Goal: Check status: Check status

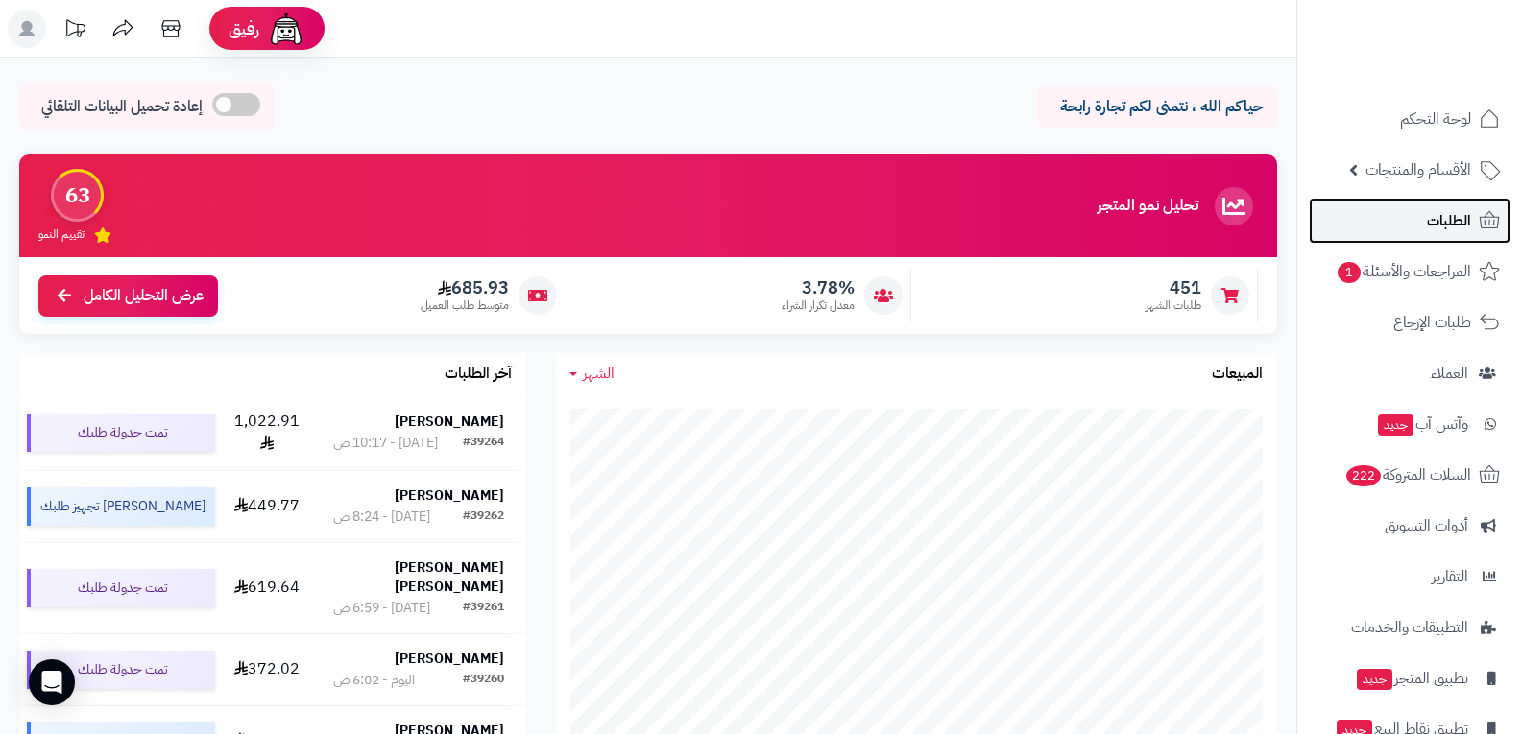
click at [1420, 220] on link "الطلبات" at bounding box center [1410, 221] width 202 height 46
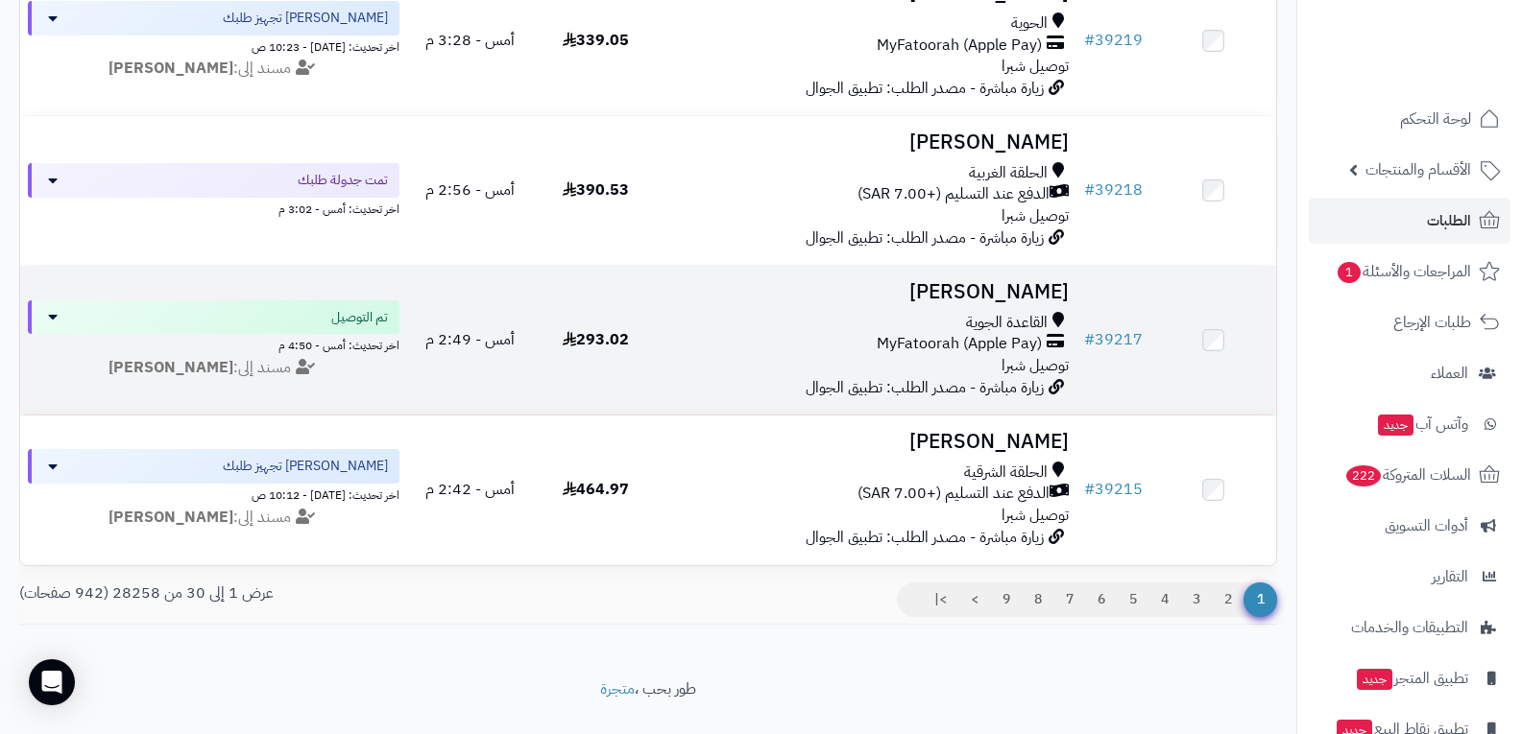
scroll to position [4224, 0]
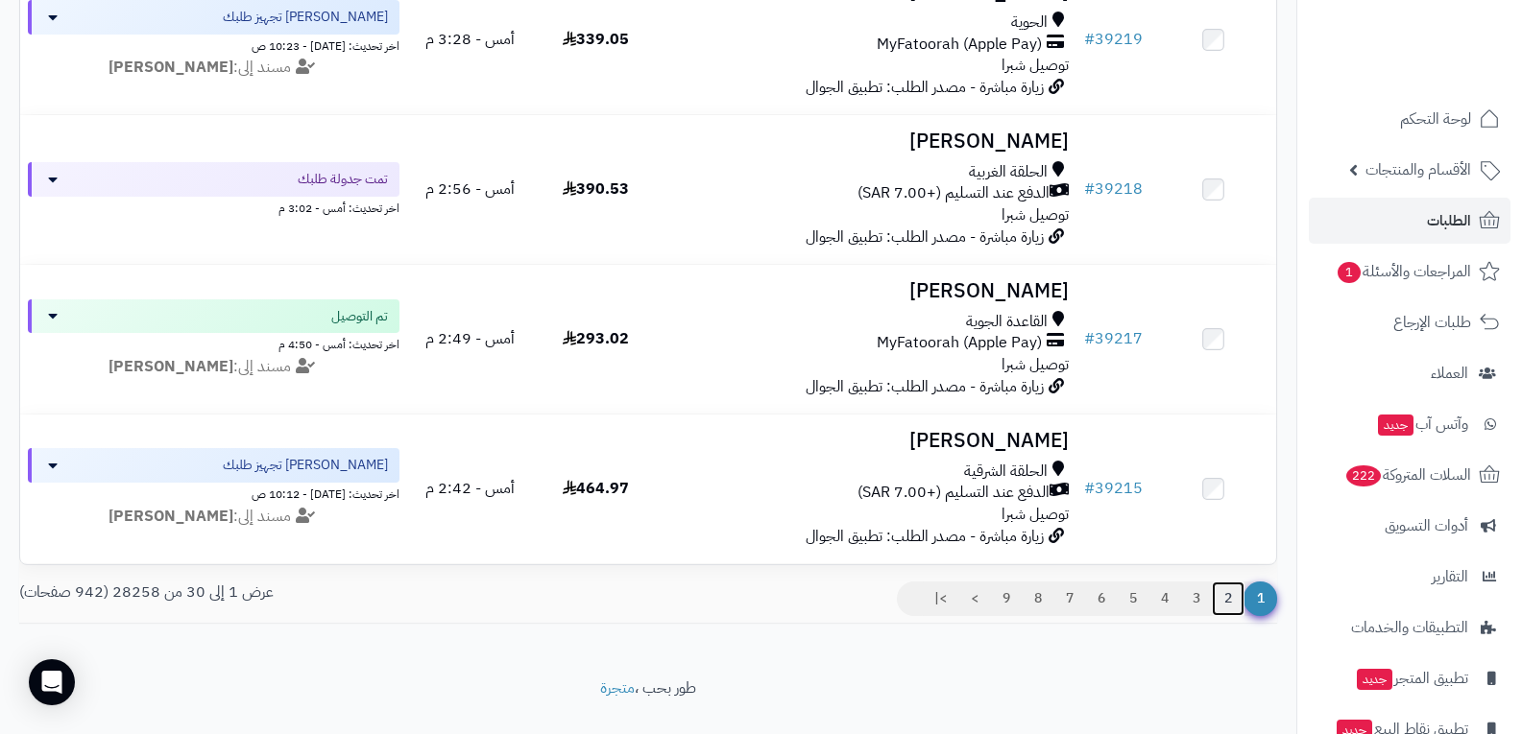
click at [1224, 615] on link "2" at bounding box center [1228, 599] width 33 height 35
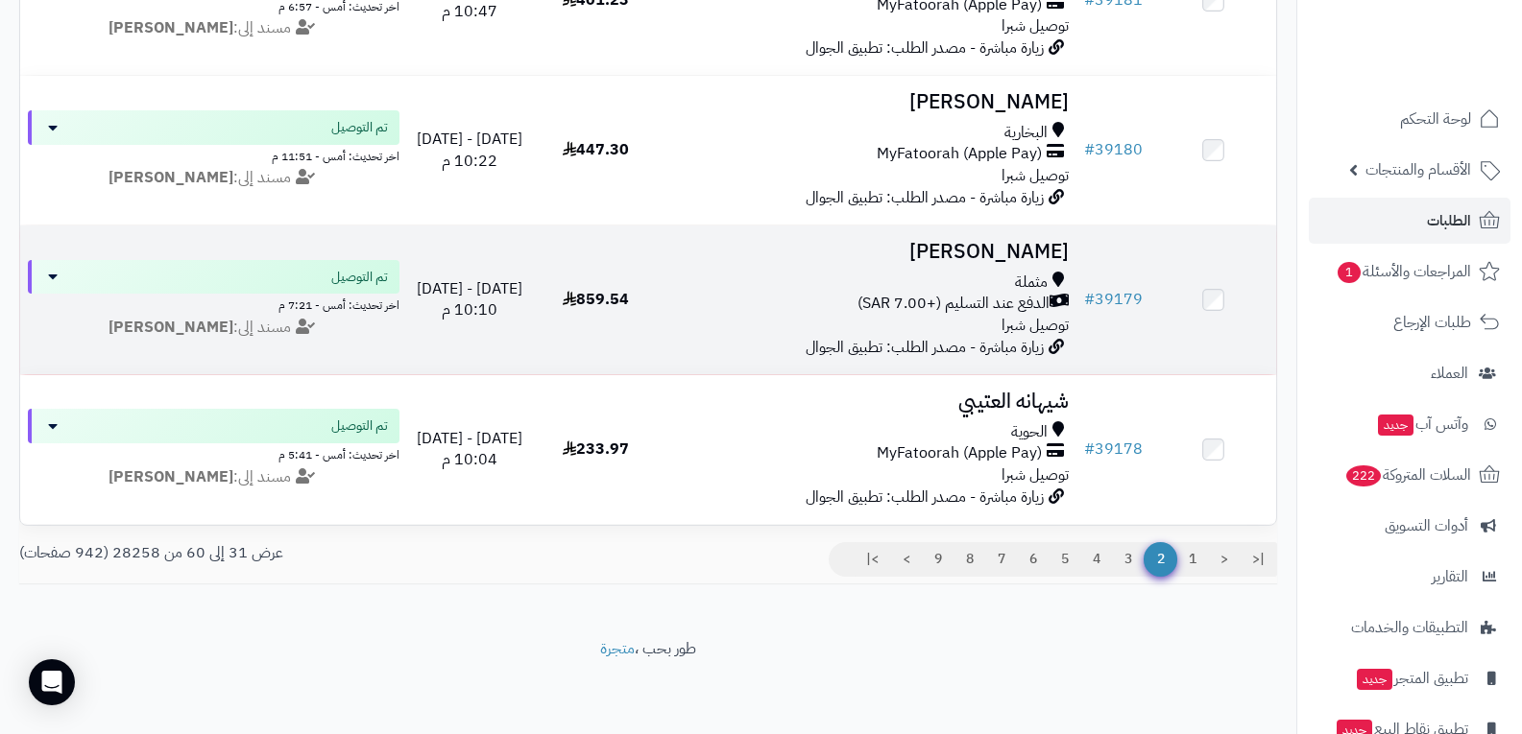
scroll to position [4275, 0]
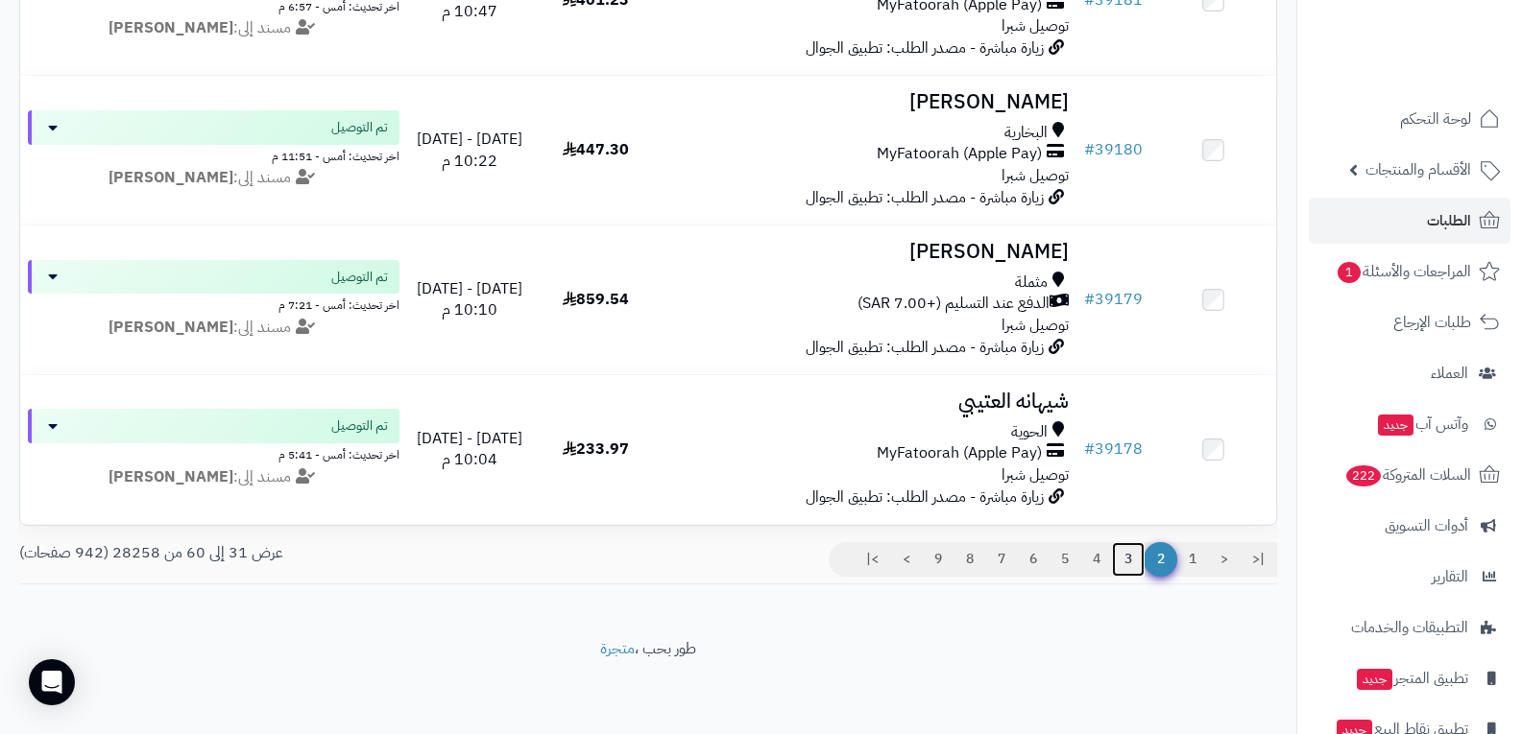
click at [1124, 561] on link "3" at bounding box center [1128, 559] width 33 height 35
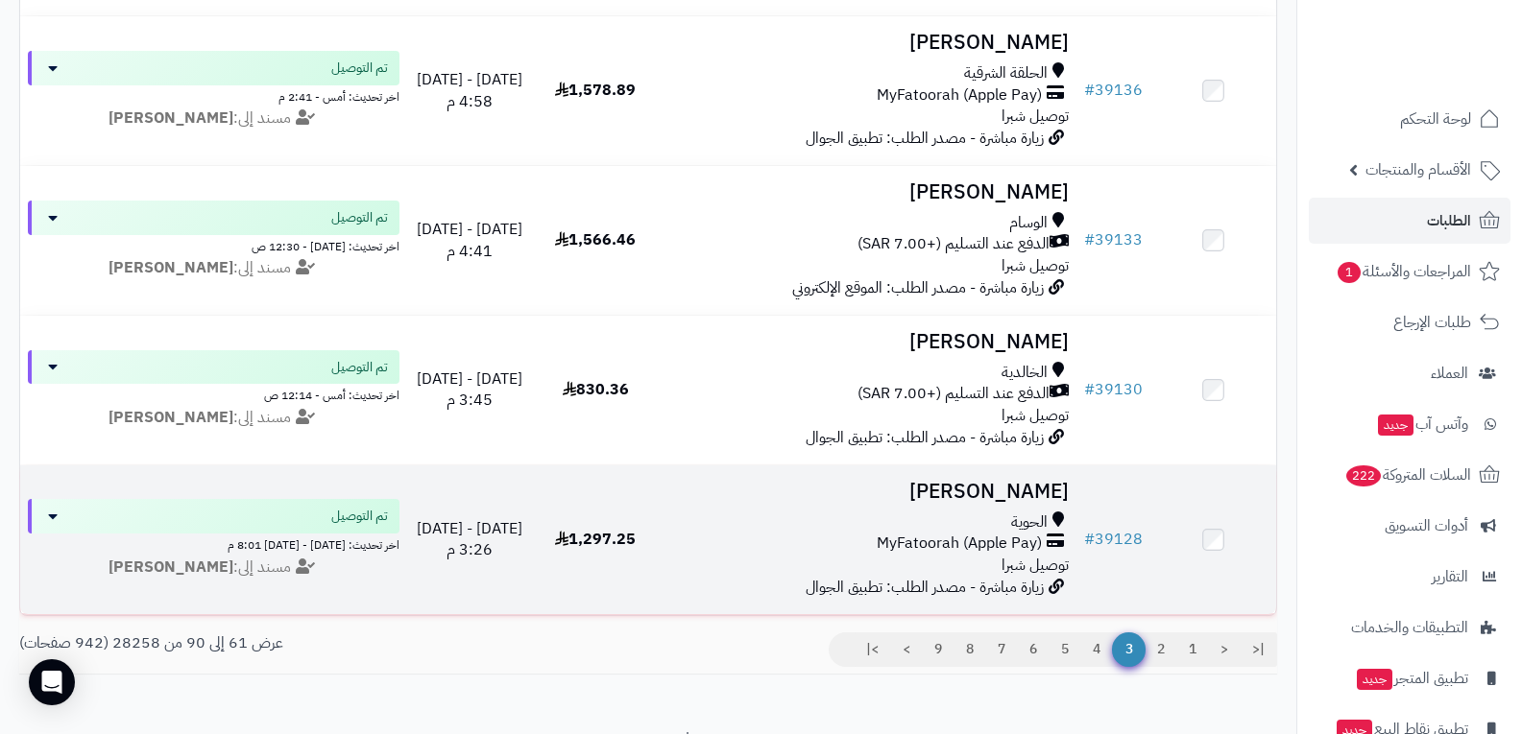
scroll to position [4275, 0]
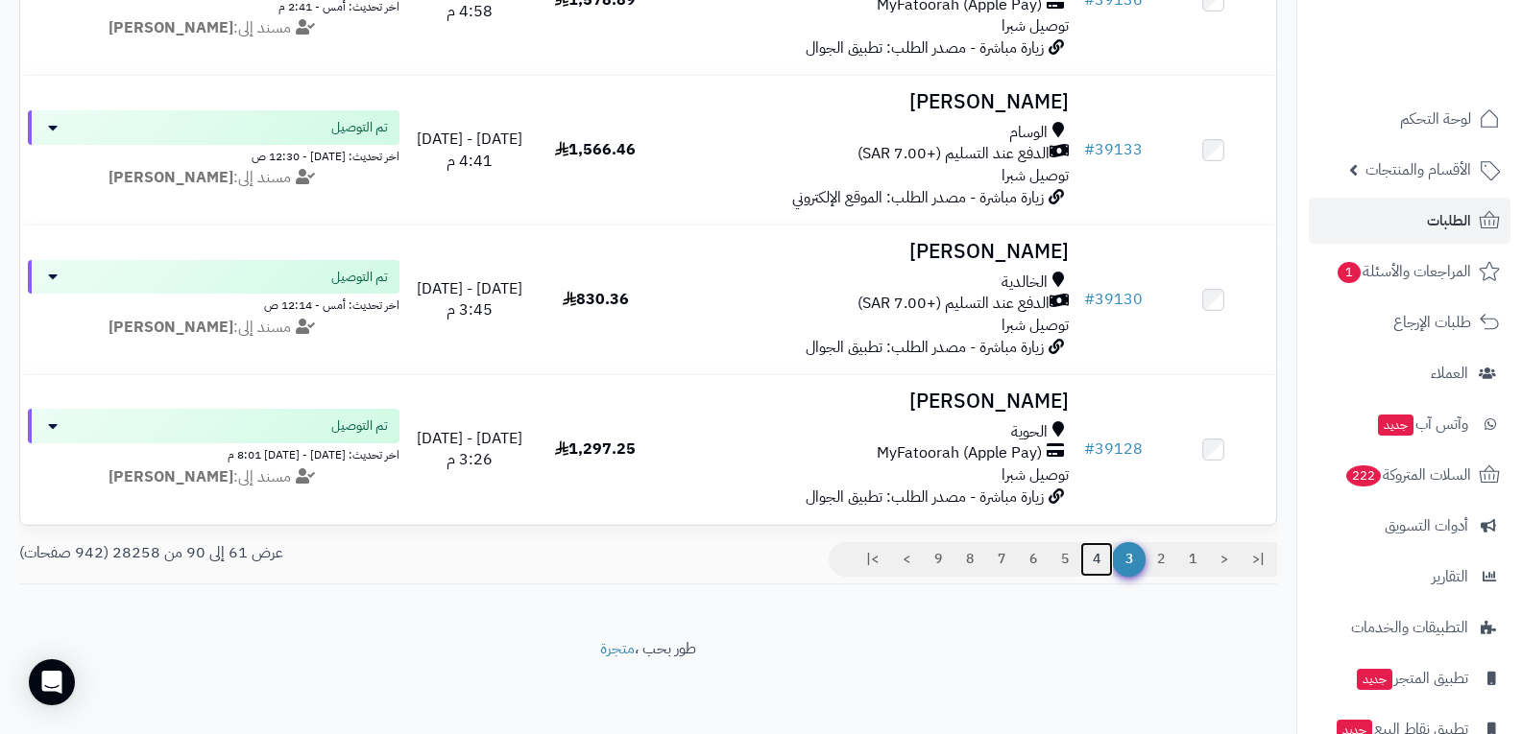
click at [1095, 562] on link "4" at bounding box center [1096, 559] width 33 height 35
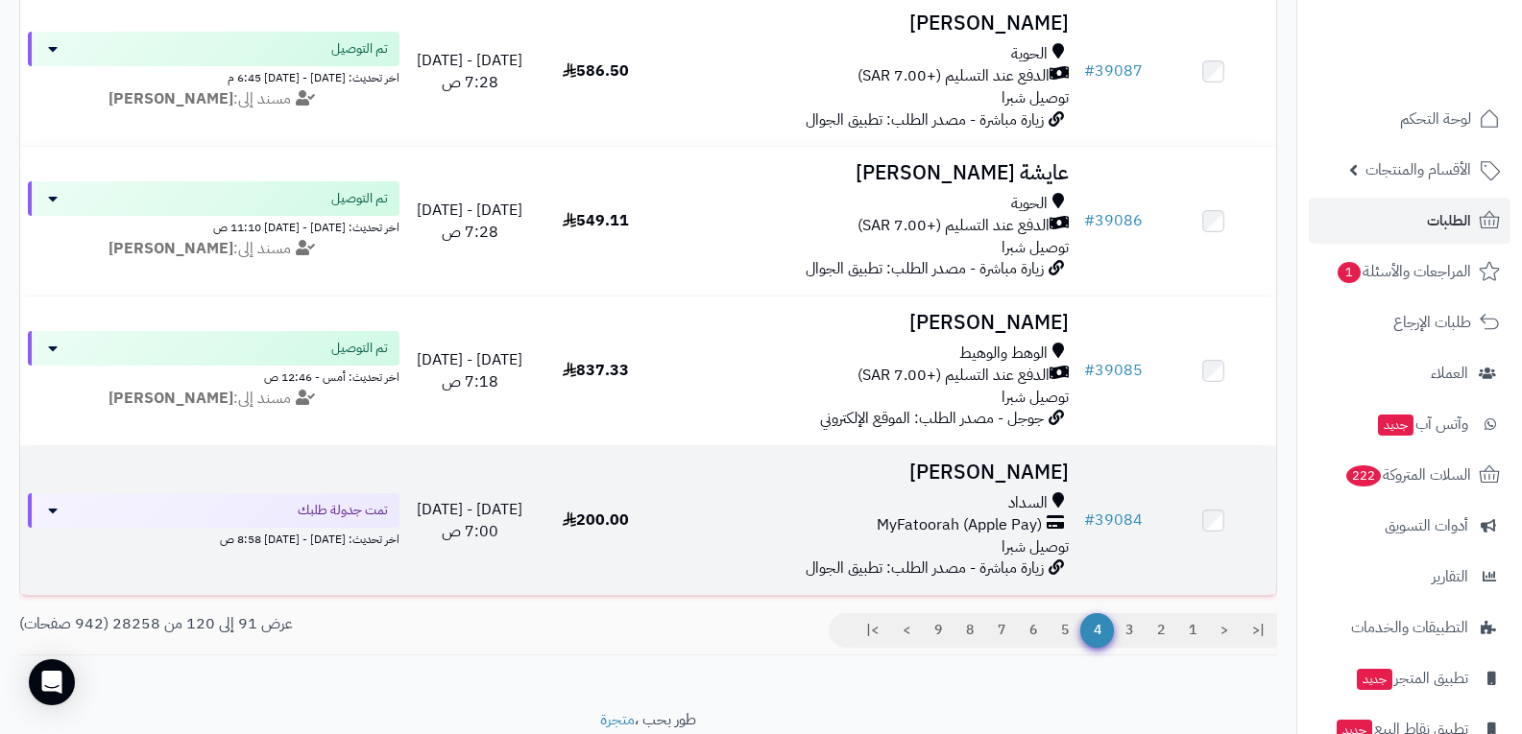
scroll to position [4246, 0]
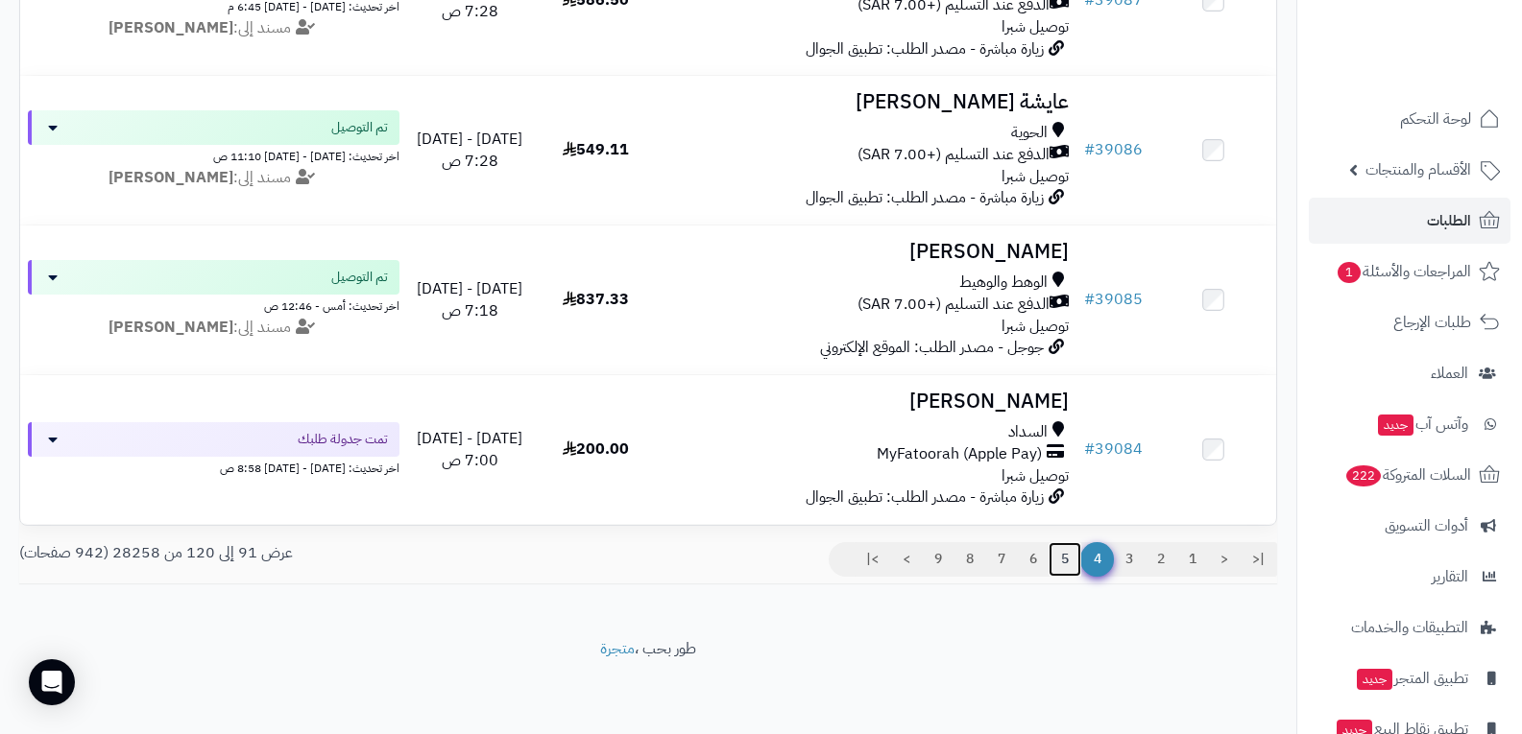
click at [1061, 563] on link "5" at bounding box center [1064, 559] width 33 height 35
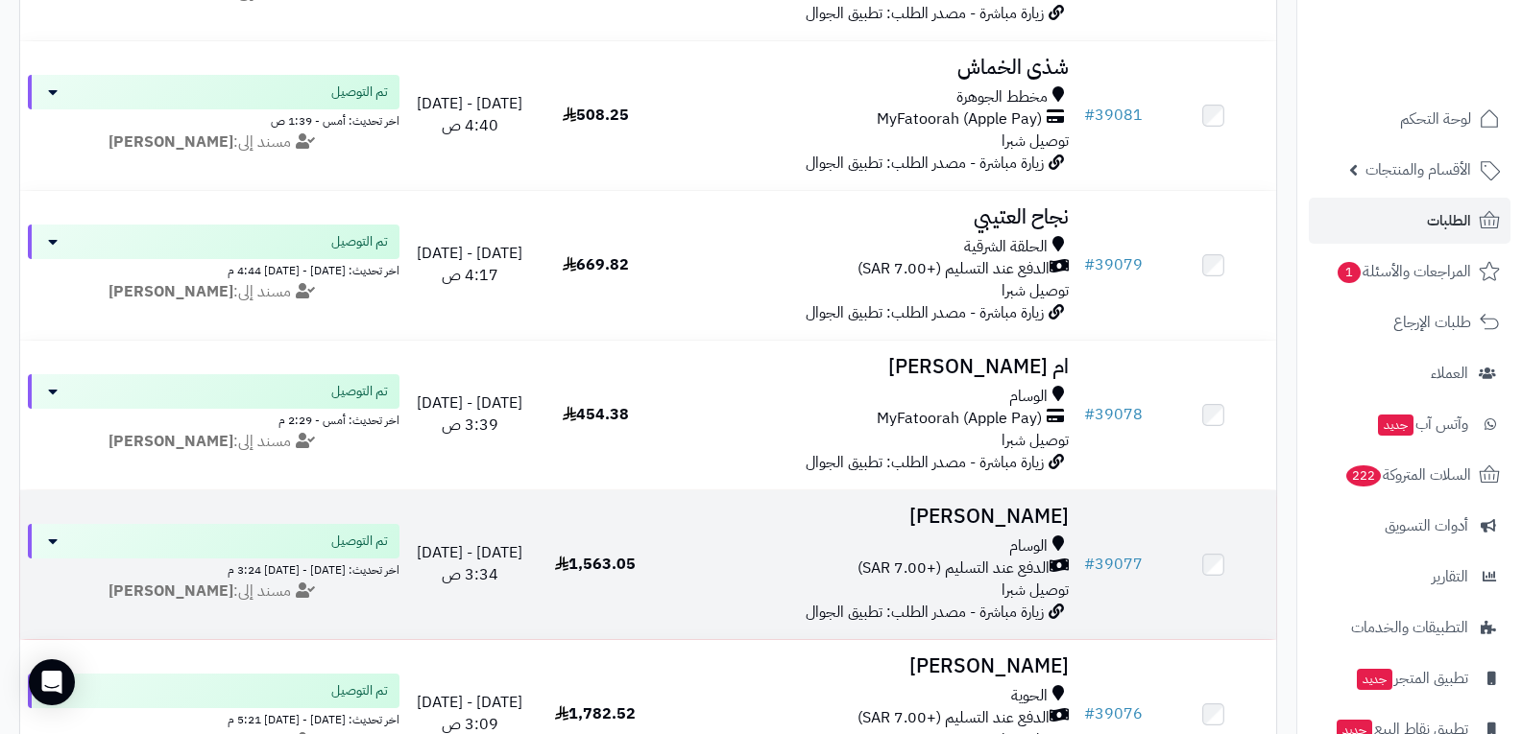
scroll to position [672, 0]
